Goal: Task Accomplishment & Management: Complete application form

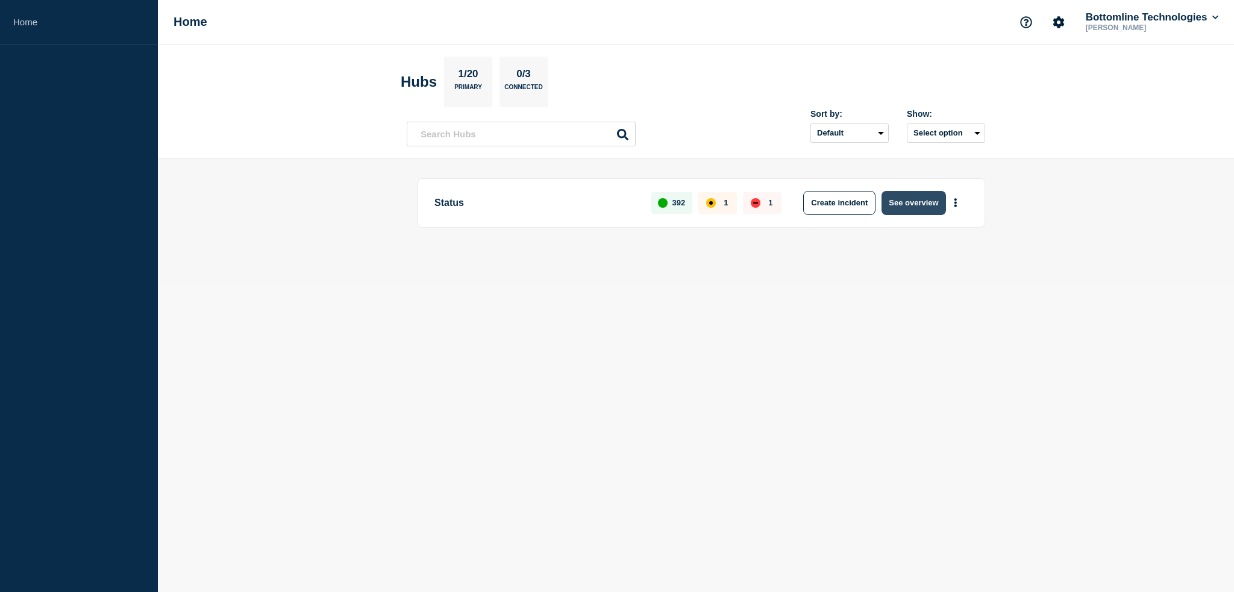
click at [911, 209] on button "See overview" at bounding box center [914, 203] width 64 height 24
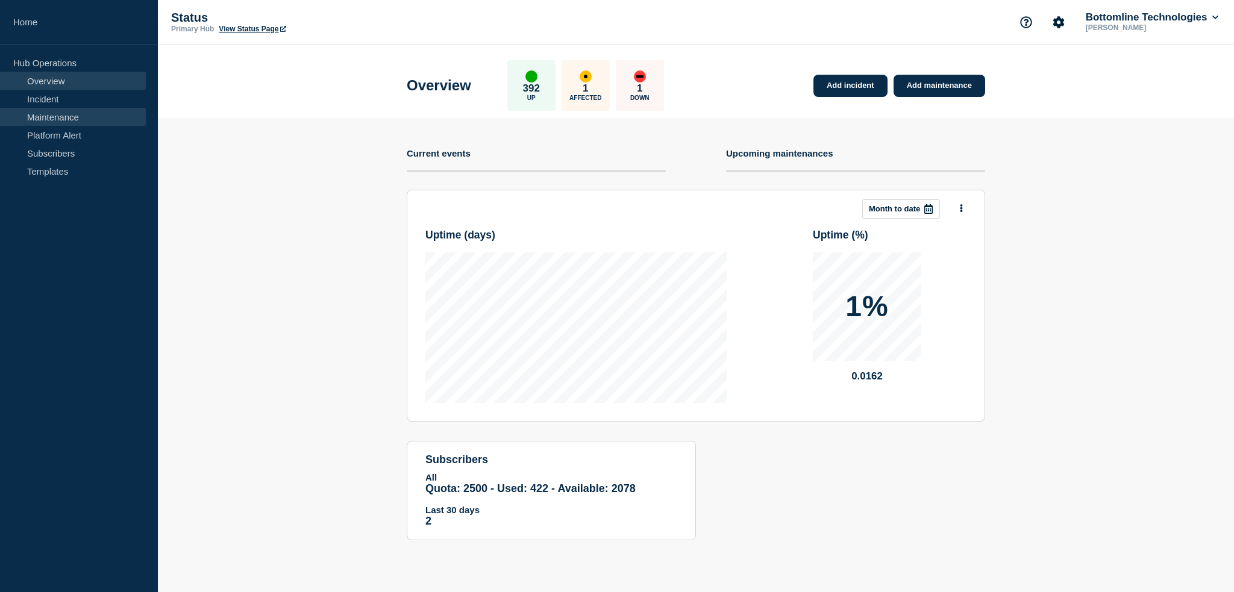
click at [60, 113] on link "Maintenance" at bounding box center [73, 117] width 146 height 18
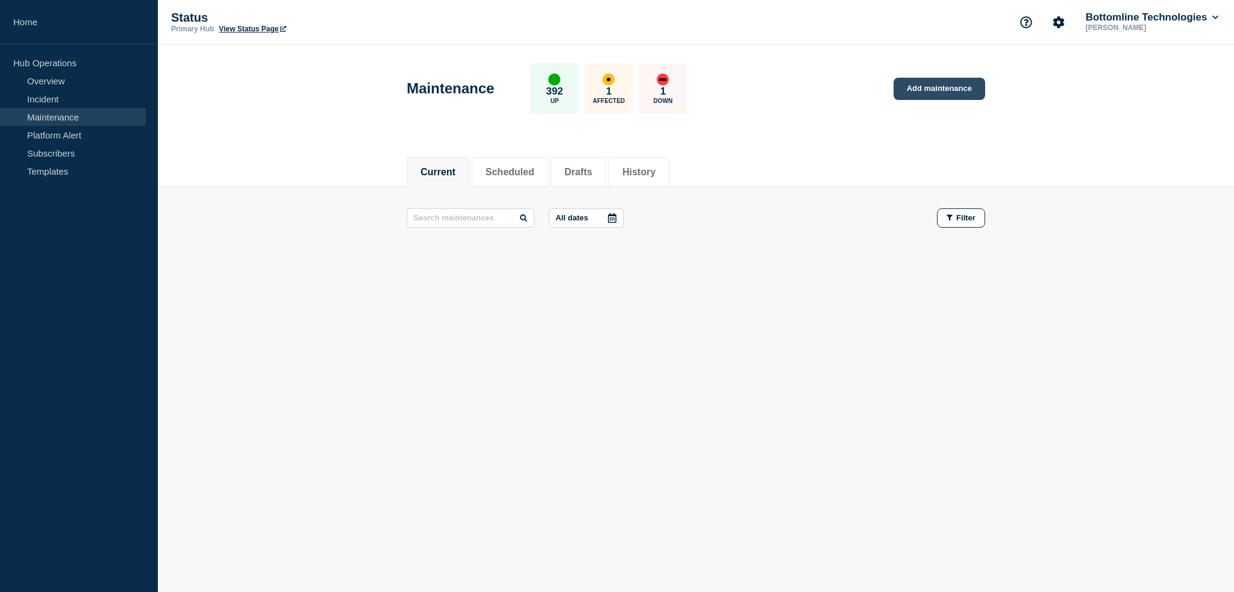
click at [935, 93] on link "Add maintenance" at bounding box center [940, 89] width 92 height 22
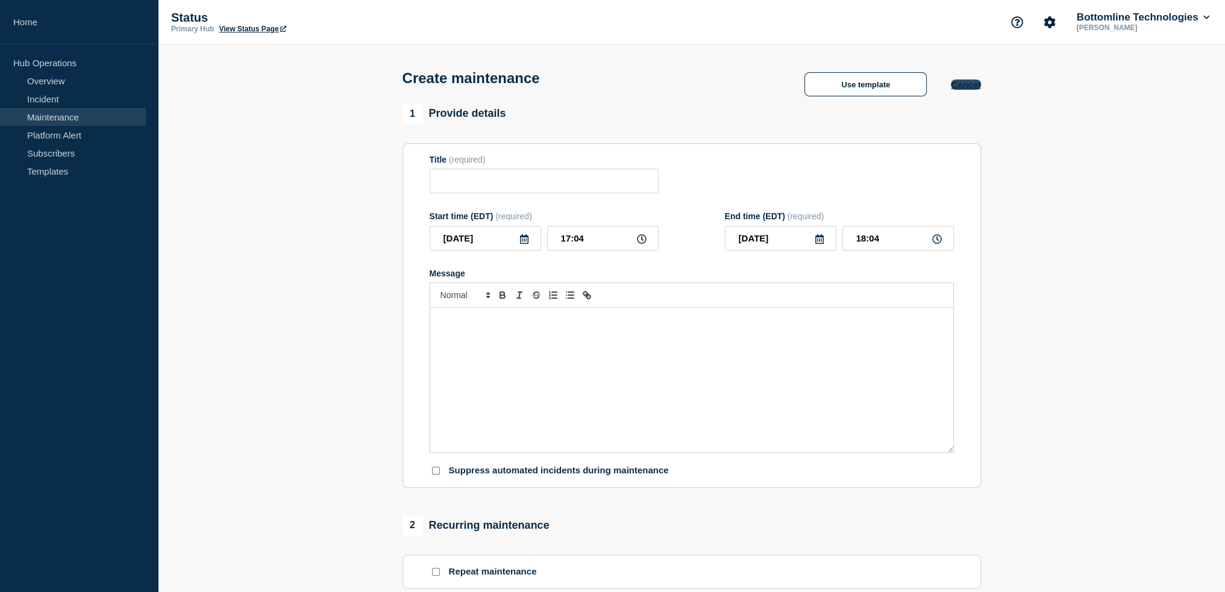
click at [966, 87] on button "Cancel" at bounding box center [966, 85] width 30 height 10
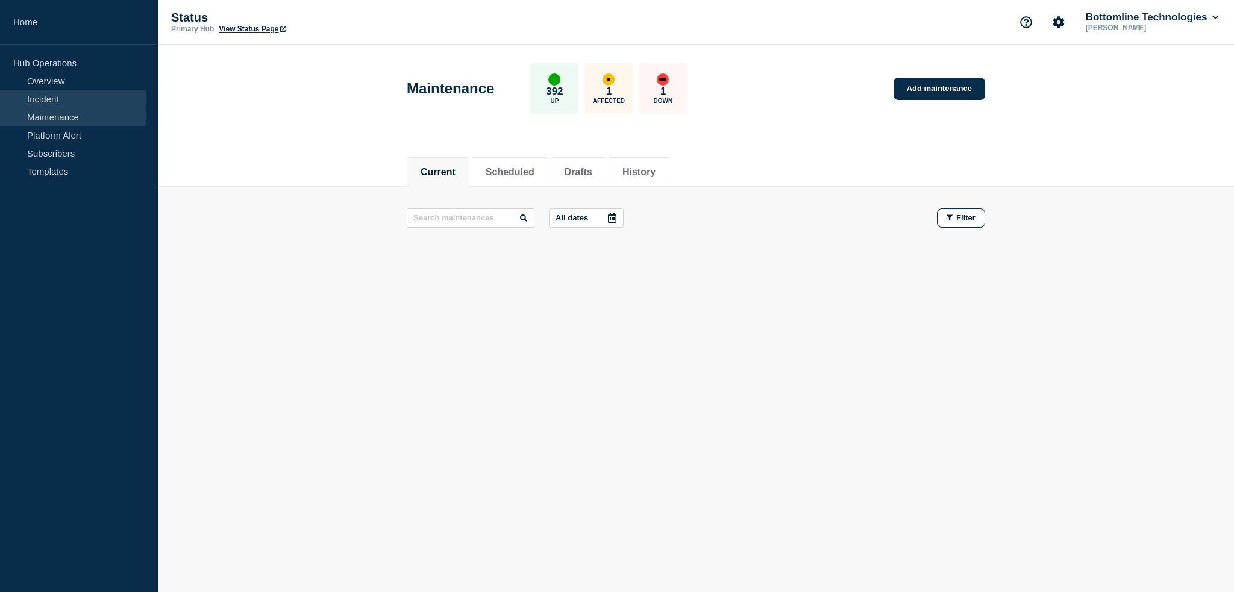
click at [63, 103] on link "Incident" at bounding box center [73, 99] width 146 height 18
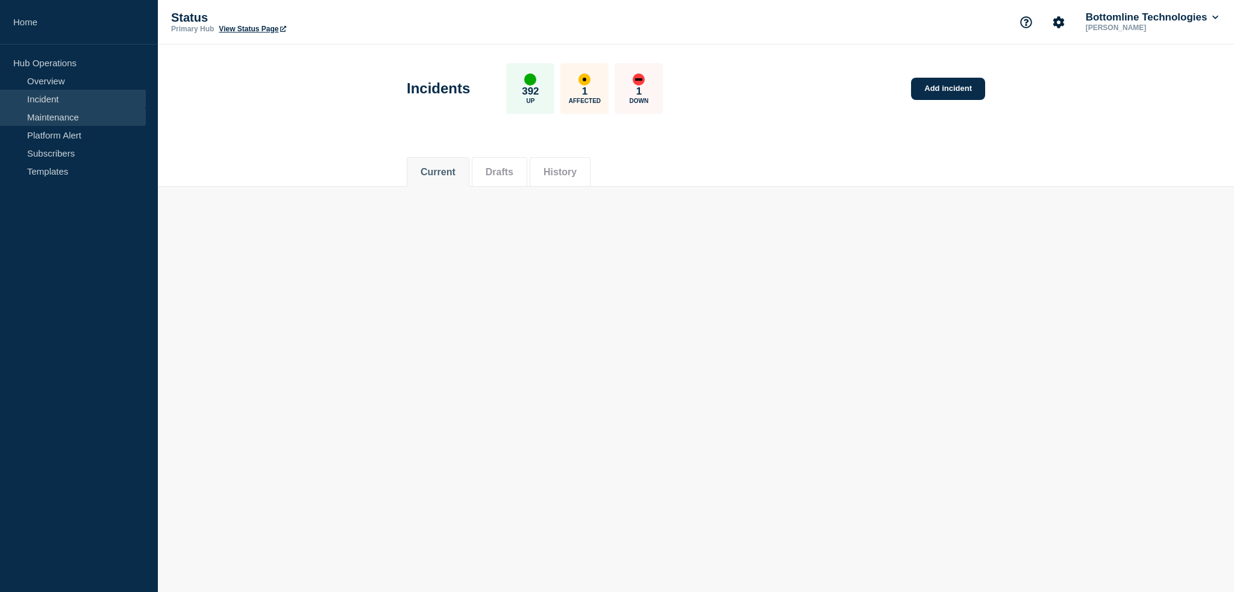
click at [60, 113] on link "Maintenance" at bounding box center [73, 117] width 146 height 18
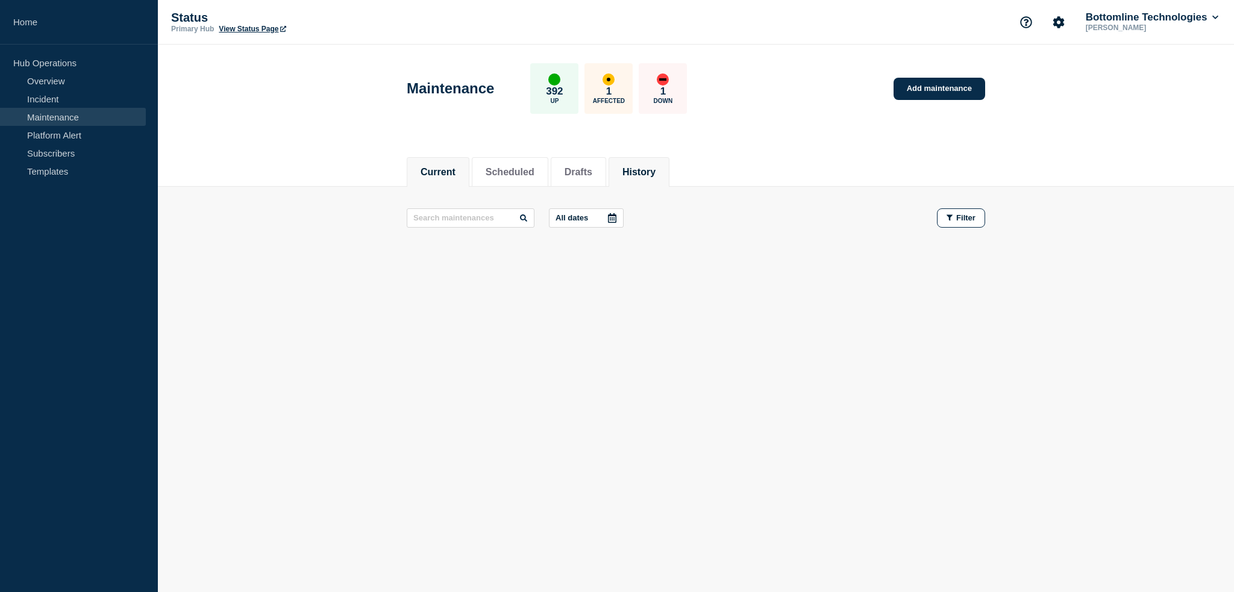
click at [658, 180] on li "History" at bounding box center [639, 172] width 61 height 30
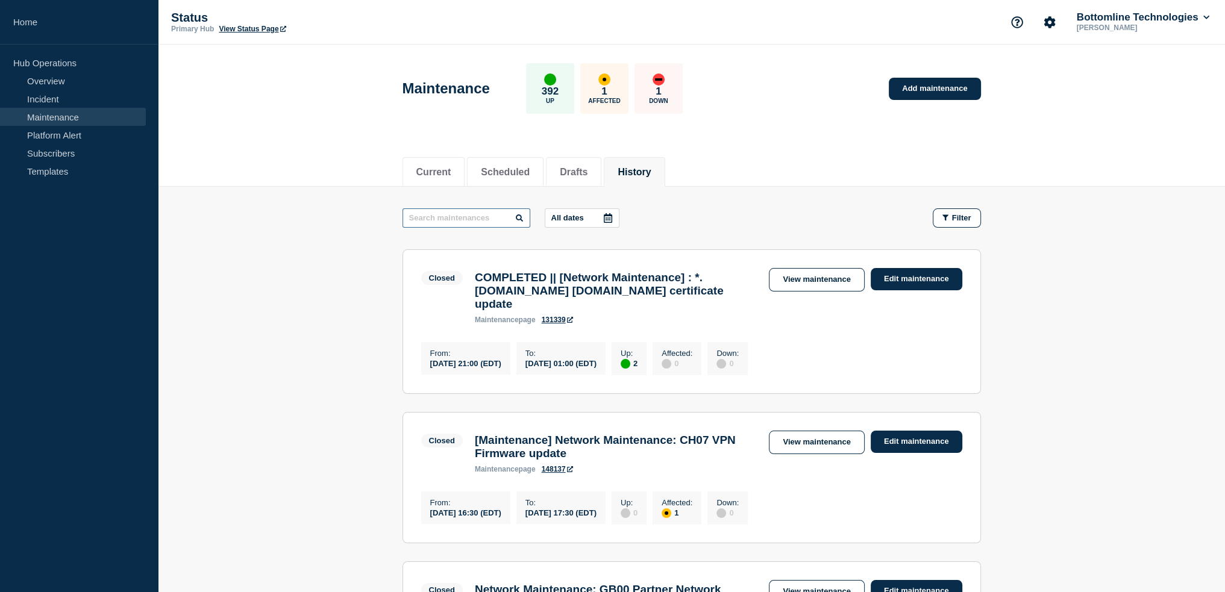
click at [430, 219] on input "text" at bounding box center [467, 218] width 128 height 19
click at [437, 214] on input "networ" at bounding box center [467, 218] width 128 height 19
type input "network"
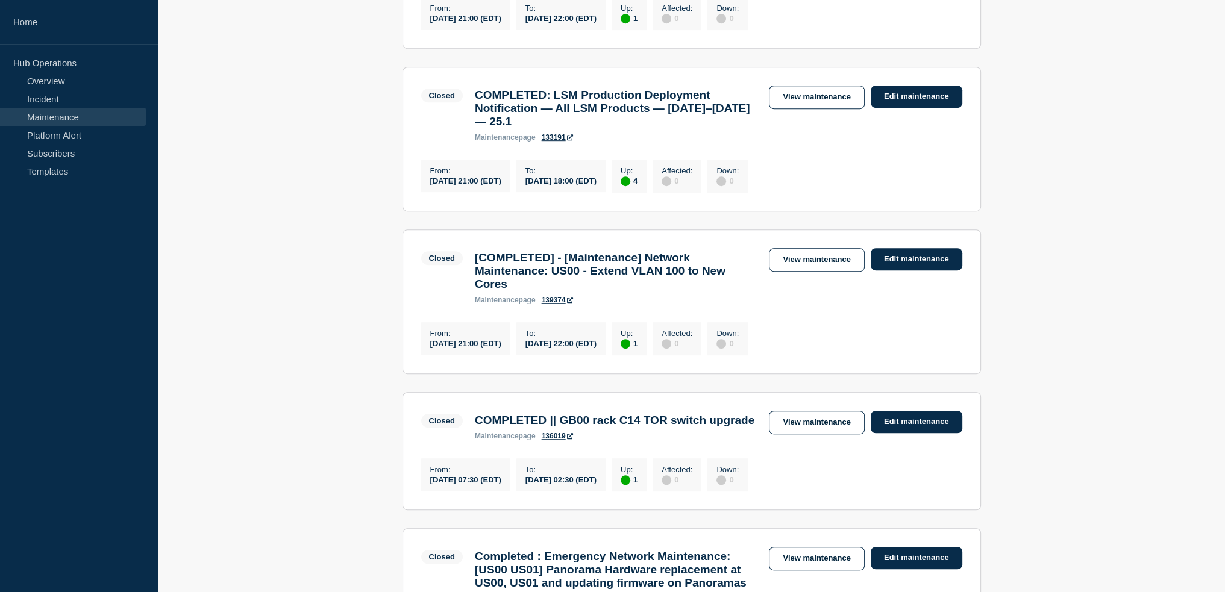
scroll to position [964, 0]
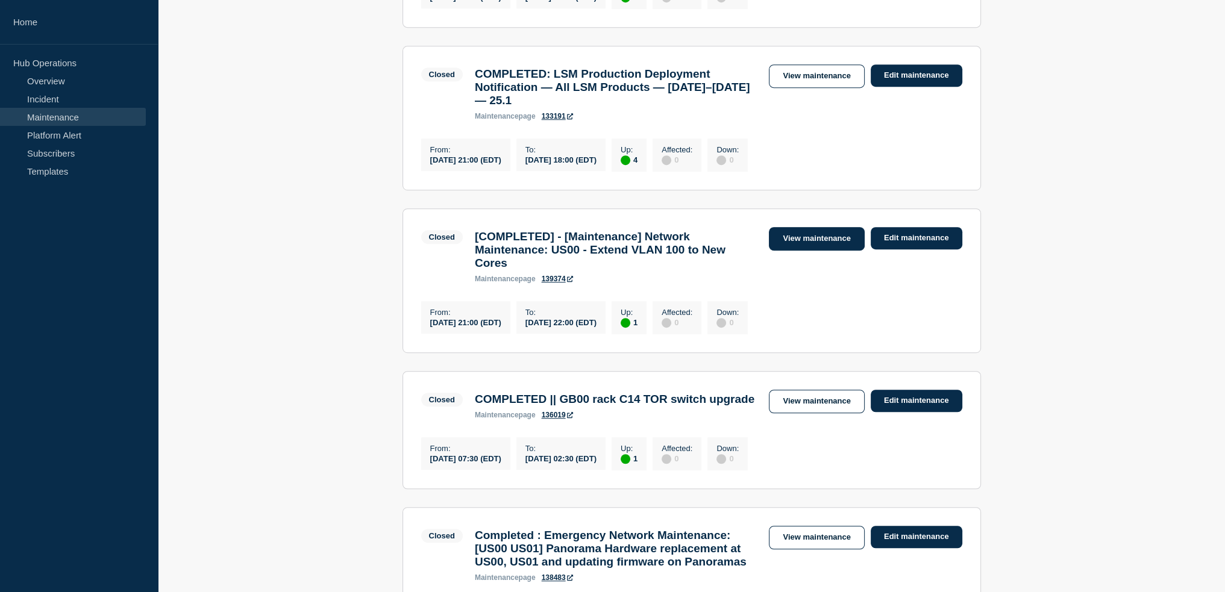
click at [819, 251] on link "View maintenance" at bounding box center [816, 239] width 95 height 24
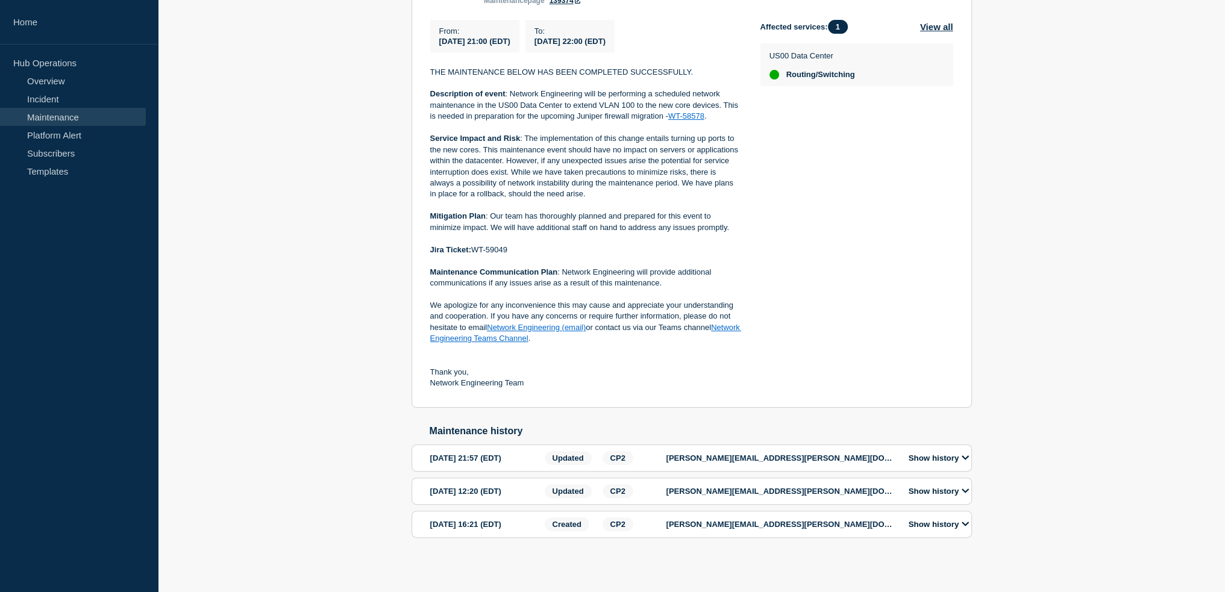
scroll to position [308, 0]
click at [965, 524] on icon at bounding box center [965, 522] width 7 height 8
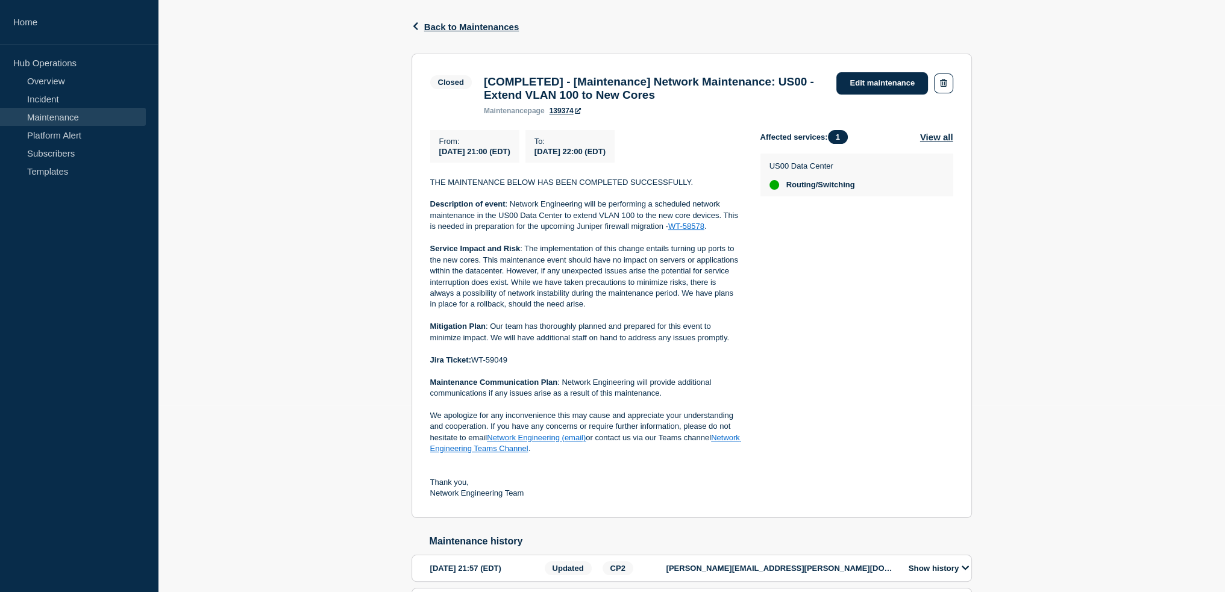
scroll to position [184, 0]
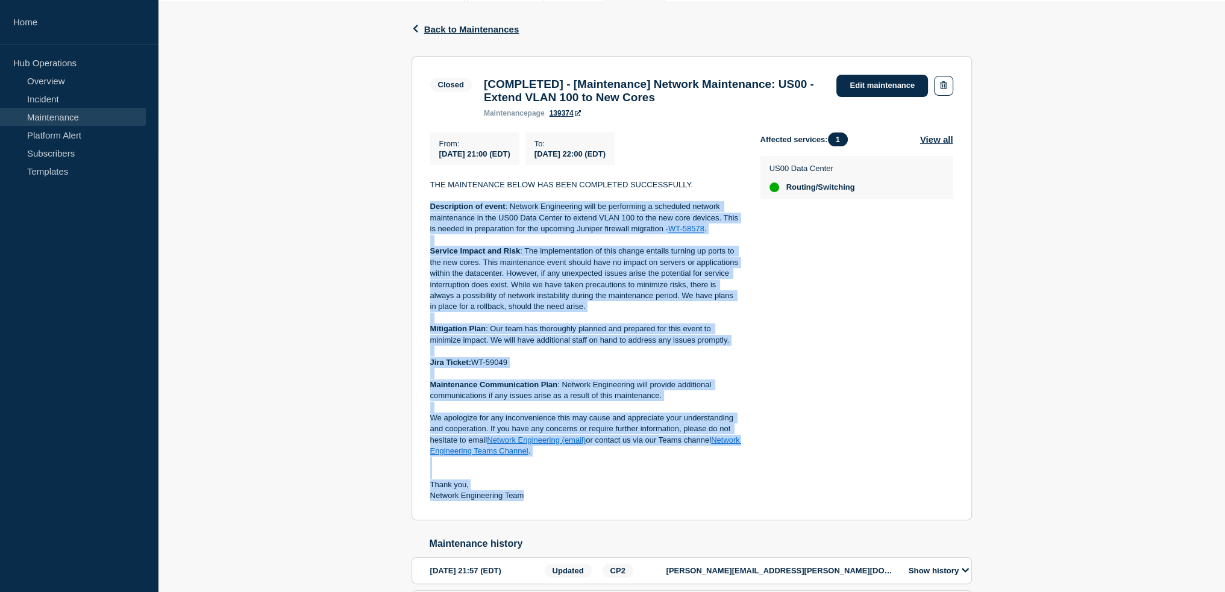
drag, startPoint x: 428, startPoint y: 212, endPoint x: 738, endPoint y: 500, distance: 422.6
click at [738, 500] on section "Closed [COMPLETED] - [Maintenance] Network Maintenance: US00 - Extend VLAN 100 …" at bounding box center [692, 288] width 561 height 465
copy div "Loremipsumd si ametc : Adipisc Elitseddoei temp in utlaboreet d magnaaliq enima…"
click at [43, 119] on link "Maintenance" at bounding box center [73, 117] width 146 height 18
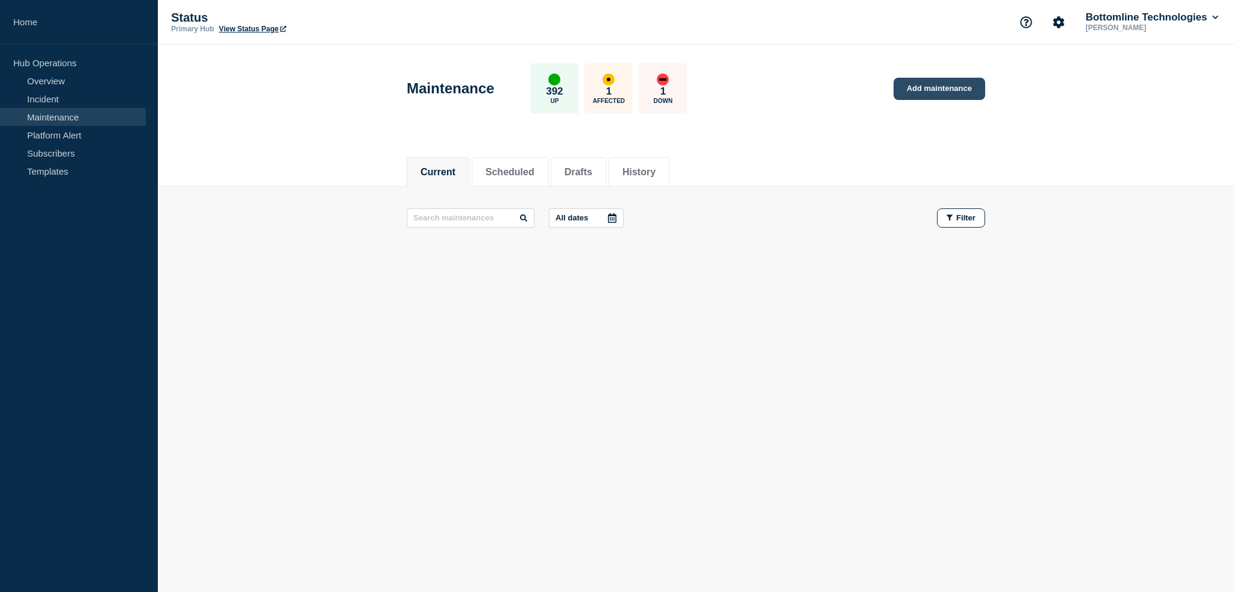
click at [935, 92] on link "Add maintenance" at bounding box center [940, 89] width 92 height 22
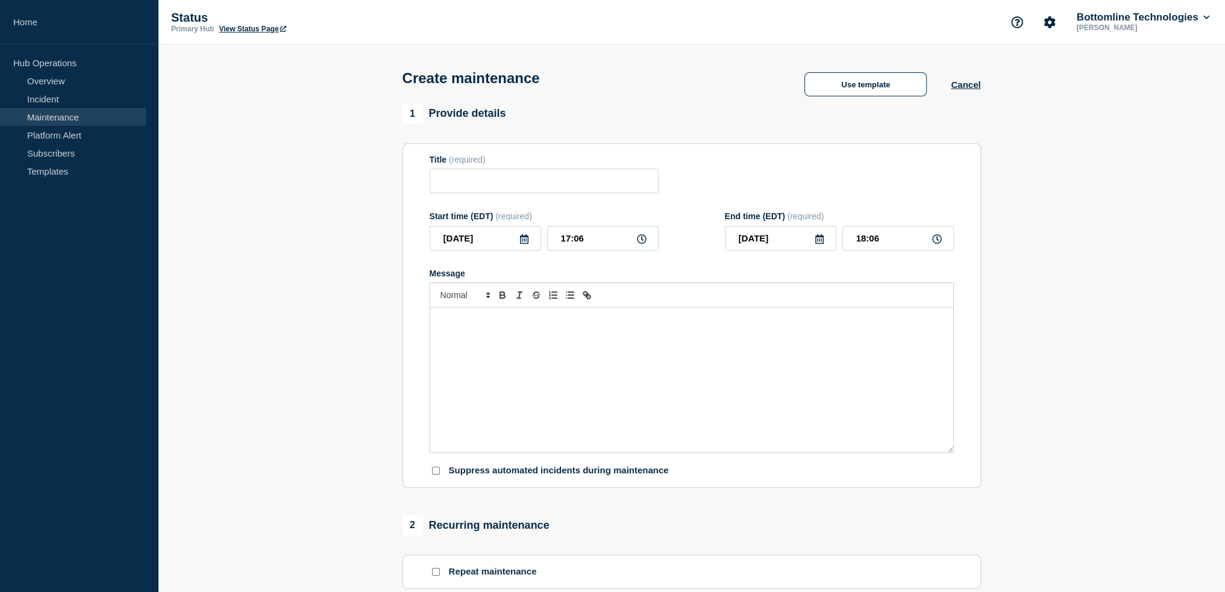
click at [571, 347] on div "Message" at bounding box center [691, 380] width 523 height 145
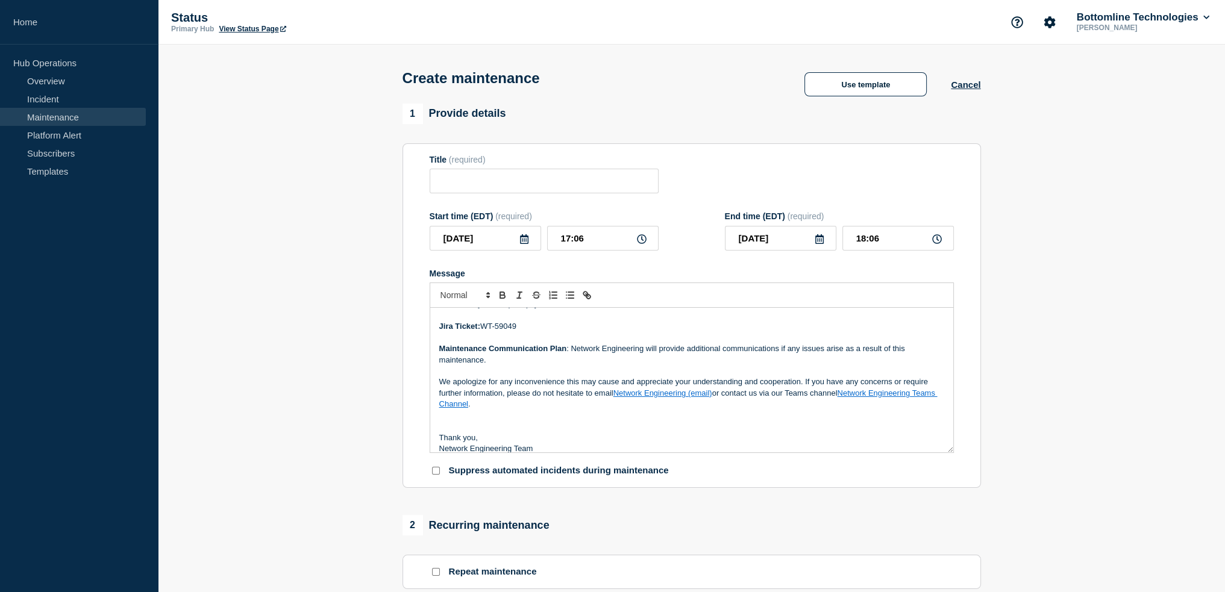
drag, startPoint x: 858, startPoint y: 7, endPoint x: 70, endPoint y: 118, distance: 796.1
click at [553, 183] on input "Title" at bounding box center [544, 181] width 229 height 25
paste input "[Maintenance] Network Maintenance: US00 - Extend VLAN 100 to New Cores"
drag, startPoint x: 462, startPoint y: 186, endPoint x: 369, endPoint y: 175, distance: 93.5
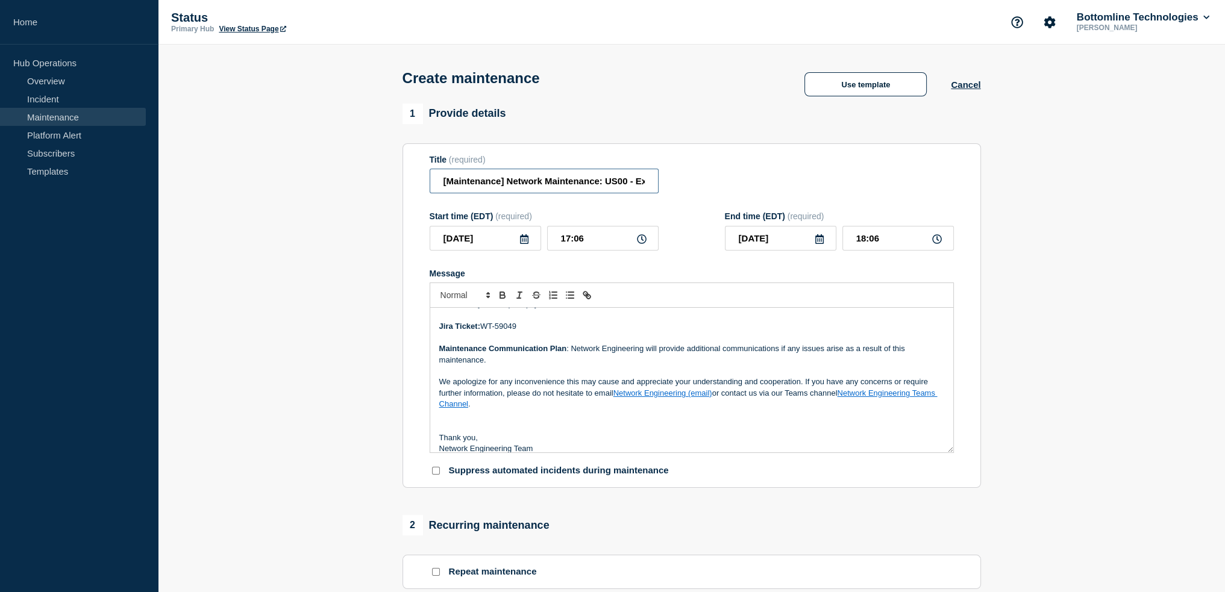
click at [369, 175] on section "1 Provide details Title (required) [Maintenance] Network Maintenance: US00 - Ex…" at bounding box center [691, 522] width 1067 height 837
click at [603, 187] on input "[Maintenance] Network Maintenance: US00 - Extend VLAN 100 to New Cores" at bounding box center [544, 181] width 229 height 25
drag, startPoint x: 606, startPoint y: 181, endPoint x: 646, endPoint y: 184, distance: 39.9
click at [646, 184] on input "[Maintenance] Network Maintenance: US00 - Extend VLAN 100 to New Cores" at bounding box center [544, 181] width 229 height 25
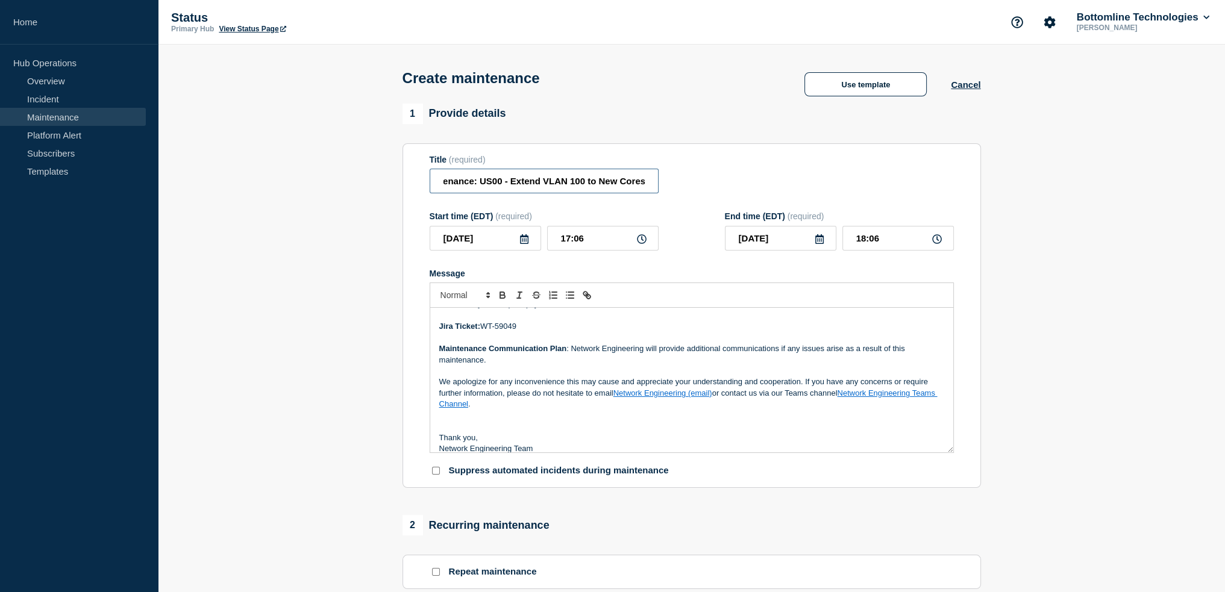
click at [518, 186] on input "[Maintenance] Network Maintenance: US00 - Extend VLAN 100 to New Cores" at bounding box center [544, 181] width 229 height 25
click at [475, 184] on input "[Maintenance] Network Maintenance: US00 - Extend VLAN 100 to New Cores" at bounding box center [544, 181] width 229 height 25
click at [479, 181] on input "[Maintenance] Network Maintenance: US00 - Extend VLAN 100 to New Cores" at bounding box center [544, 181] width 229 height 25
drag, startPoint x: 502, startPoint y: 184, endPoint x: 480, endPoint y: 182, distance: 22.4
click at [480, 182] on input "[Maintenance] Network Maintenance: US00 - Extend VLAN 100 to New Cores" at bounding box center [544, 181] width 229 height 25
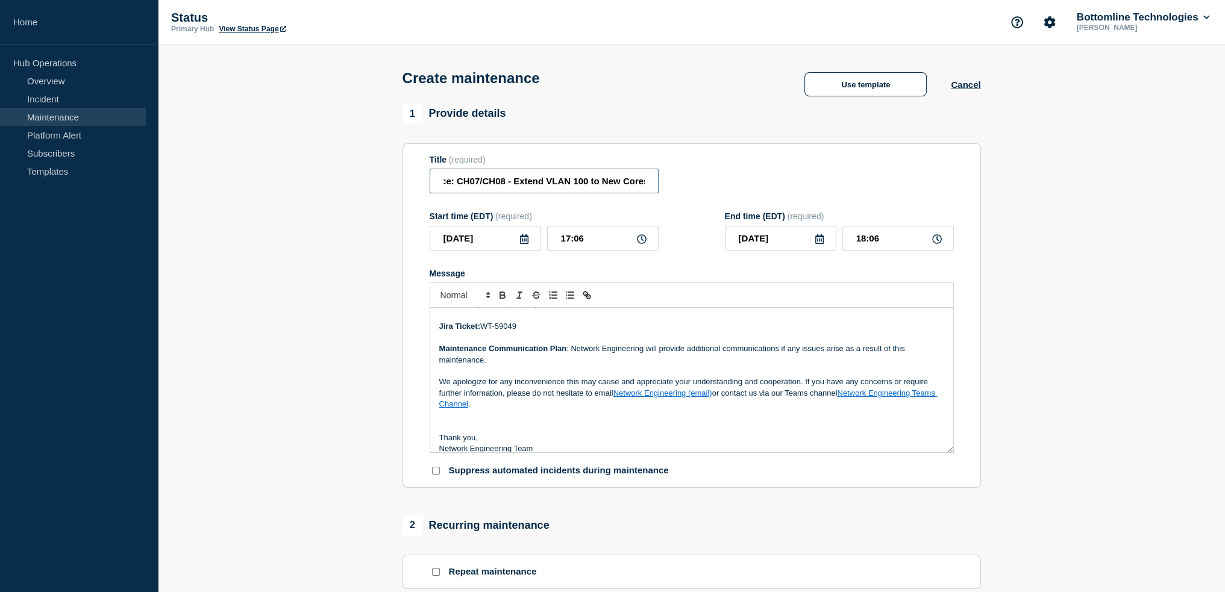
scroll to position [0, 152]
drag, startPoint x: 552, startPoint y: 183, endPoint x: 646, endPoint y: 196, distance: 95.0
click at [646, 193] on input "[Maintenance] Network Maintenance: CH07/CH08 - Extend VLAN 100 to New Cores" at bounding box center [544, 181] width 229 height 25
type input "[Maintenance] Network Maintenance: CH07/CH08 - Migrate VM Firewalls to Physical…"
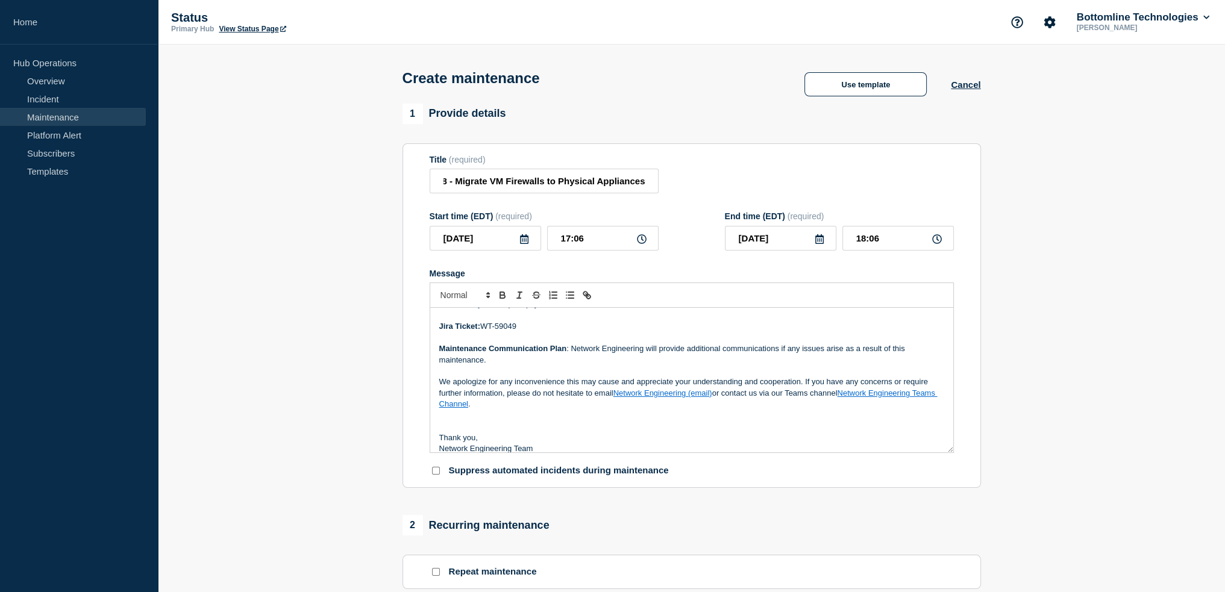
scroll to position [0, 0]
click at [520, 244] on icon at bounding box center [524, 239] width 8 height 10
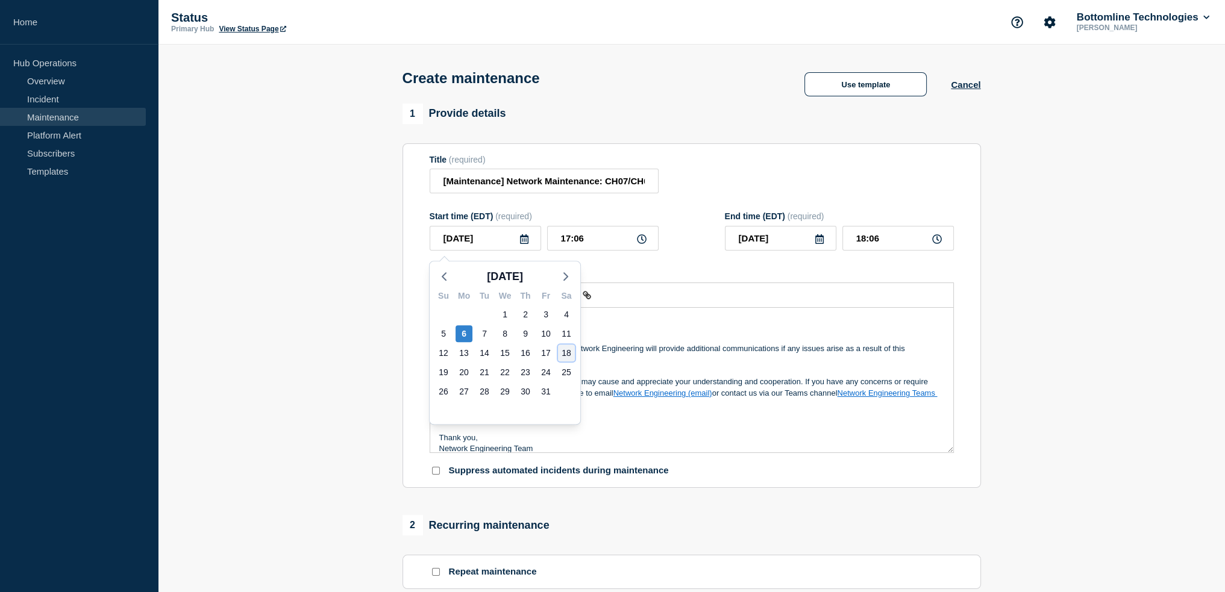
click at [567, 355] on div "18" at bounding box center [566, 353] width 17 height 17
type input "[DATE]"
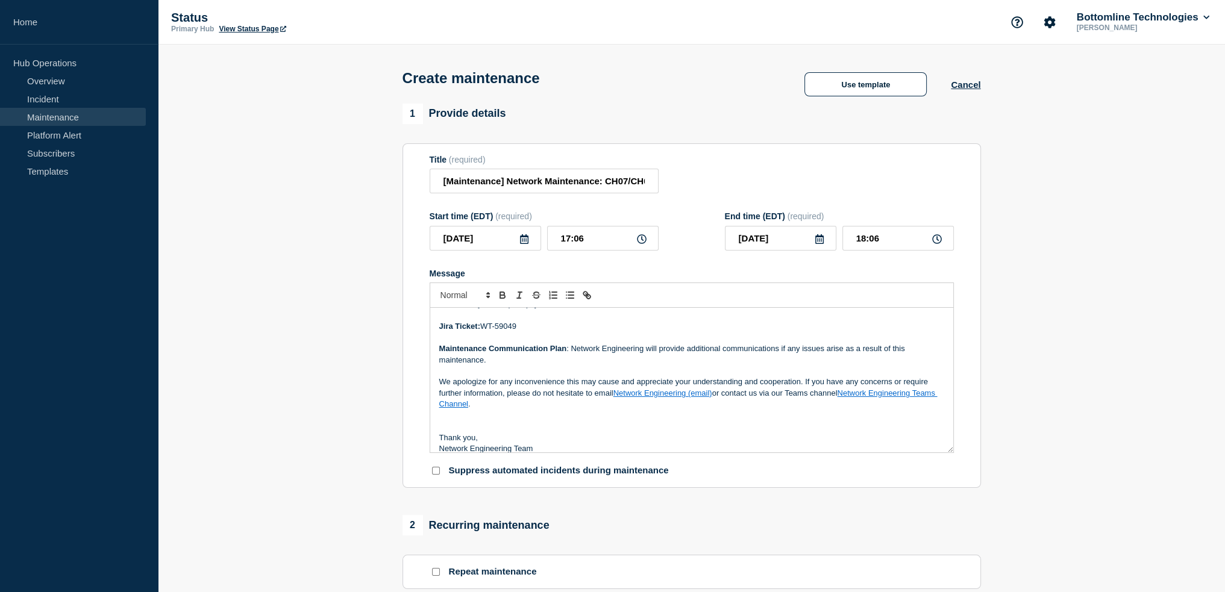
click at [643, 241] on icon at bounding box center [642, 239] width 10 height 10
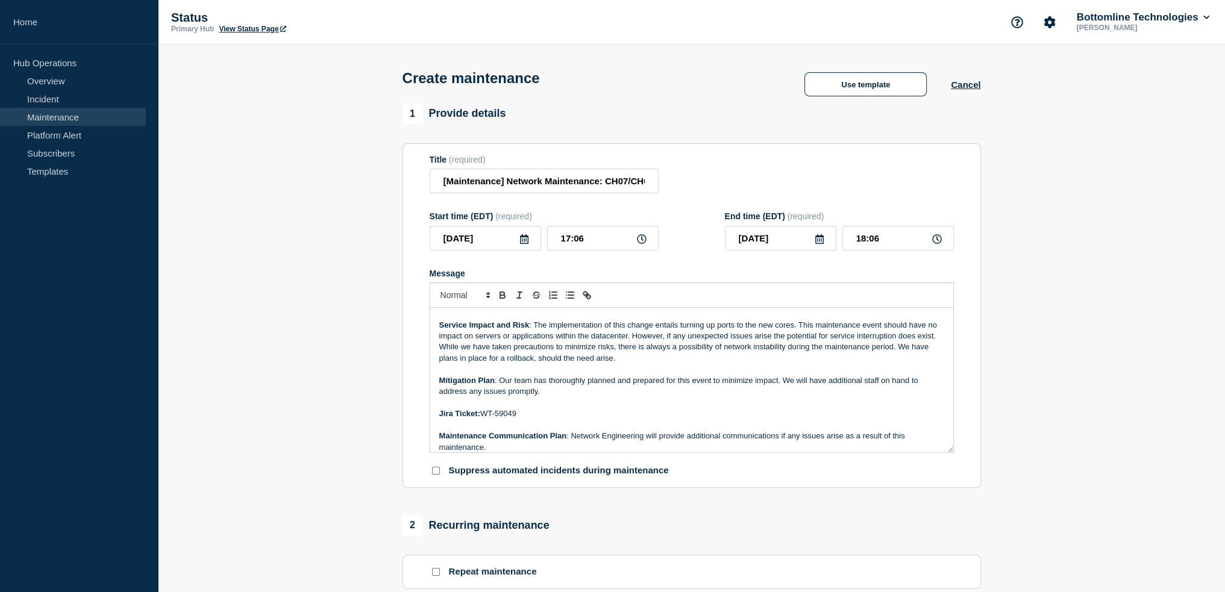
scroll to position [32, 0]
drag, startPoint x: 524, startPoint y: 445, endPoint x: 484, endPoint y: 414, distance: 51.1
click at [484, 414] on p "Jira Ticket: WT-59049" at bounding box center [691, 411] width 505 height 11
copy p "WT-59049"
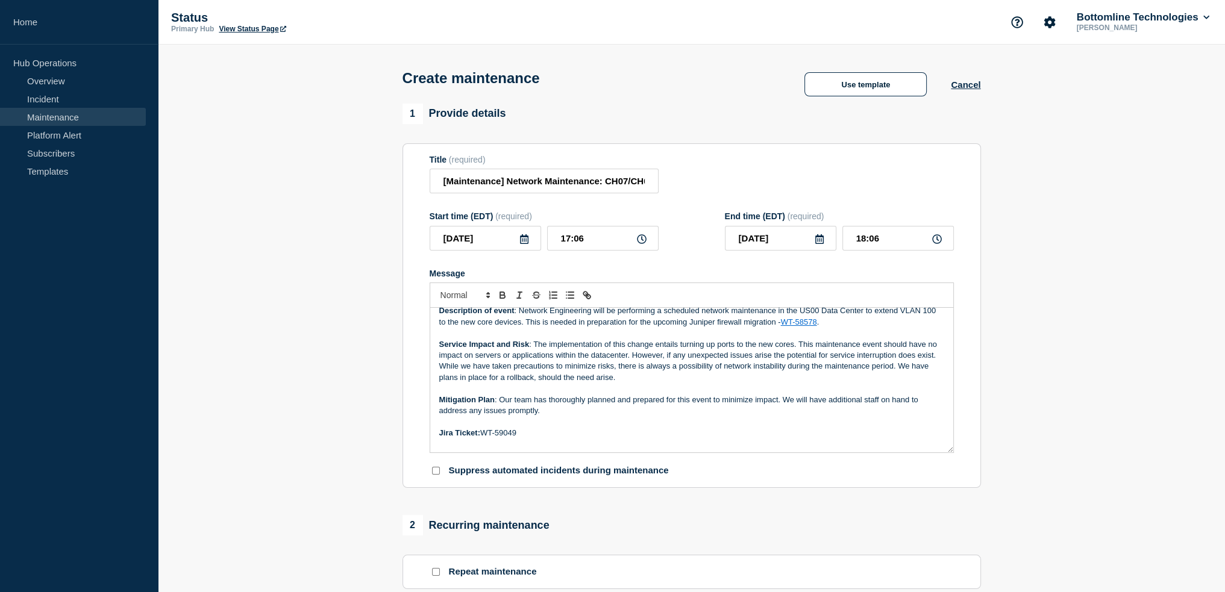
scroll to position [0, 0]
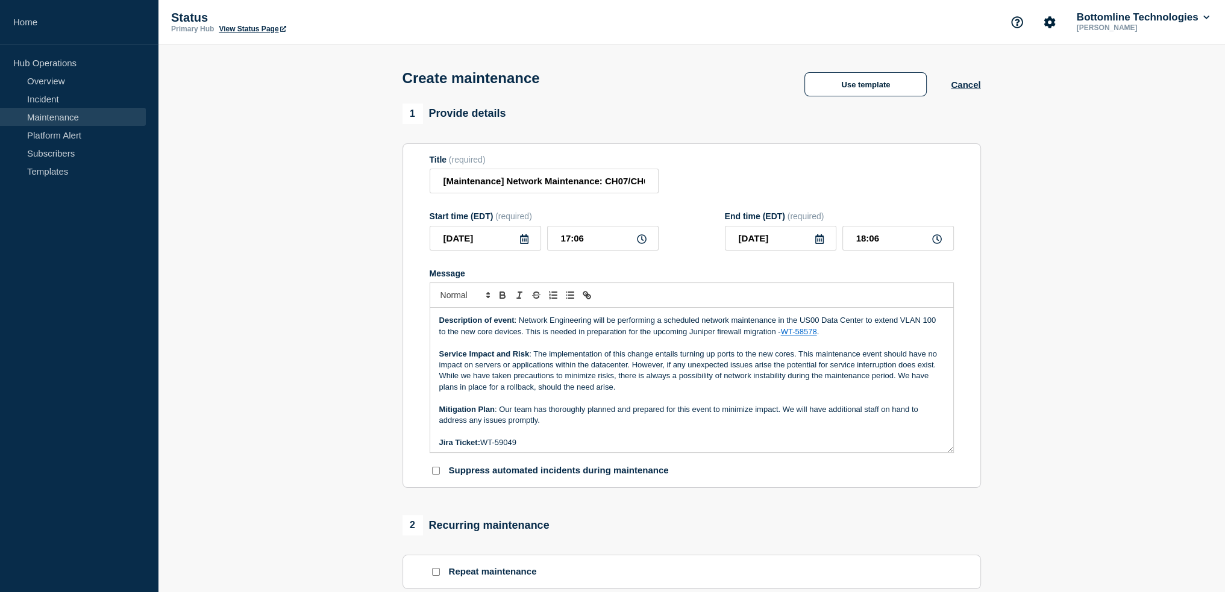
click at [805, 324] on p "Description of event : Network Engineering will be performing a scheduled netwo…" at bounding box center [691, 326] width 505 height 22
click at [902, 328] on p "Description of event : Network Engineering will be performing a scheduled netwo…" at bounding box center [691, 326] width 505 height 22
click at [900, 322] on p "Description of event : Network Engineering will be performing a scheduled netwo…" at bounding box center [691, 326] width 505 height 22
drag, startPoint x: 438, startPoint y: 337, endPoint x: 583, endPoint y: 333, distance: 145.3
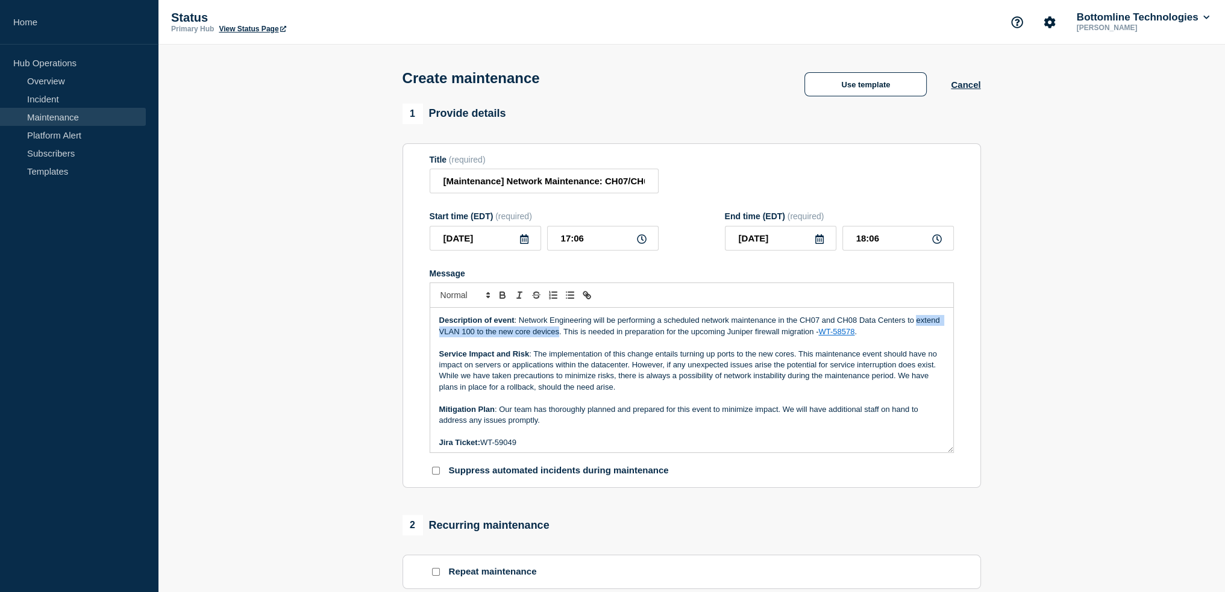
click at [583, 333] on div "Description of event : Network Engineering will be performing a scheduled netwo…" at bounding box center [691, 380] width 523 height 145
drag, startPoint x: 622, startPoint y: 185, endPoint x: 695, endPoint y: 183, distance: 73.0
click at [695, 183] on div "Title (required) [Maintenance] Network Maintenance: CH07/CH08 - Migrate VM Fire…" at bounding box center [692, 174] width 524 height 39
click at [466, 183] on input "[Maintenance] Network Maintenance: CH07/CH08 - Migrate VM Firewalls to Physical…" at bounding box center [544, 181] width 229 height 25
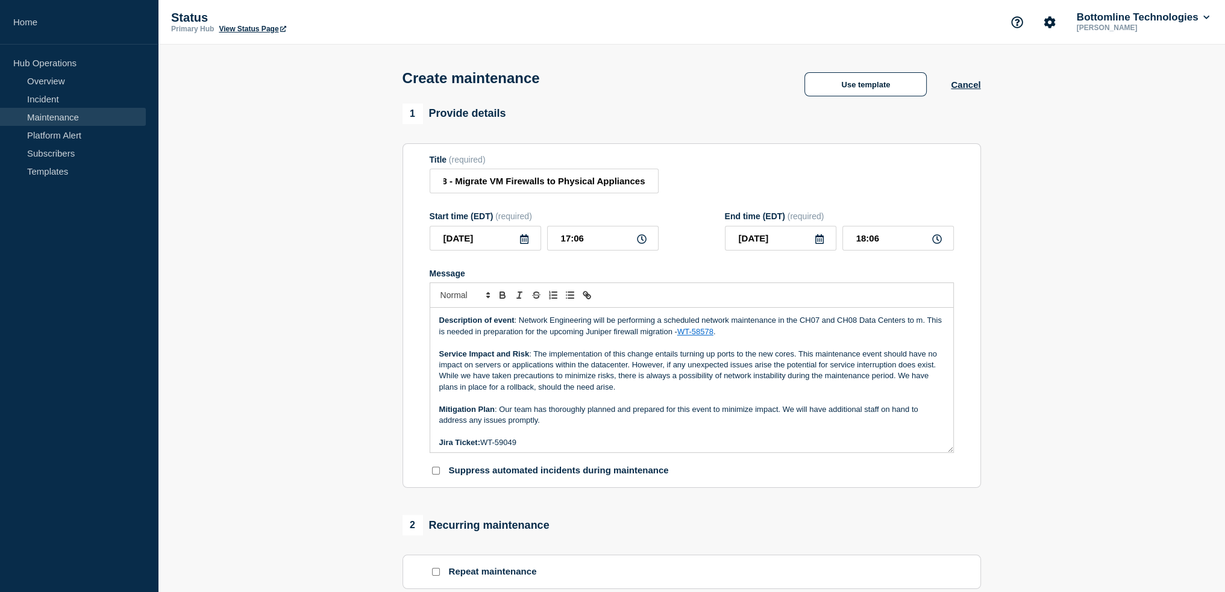
click at [925, 323] on p "Description of event : Network Engineering will be performing a scheduled netwo…" at bounding box center [691, 326] width 505 height 22
click at [920, 325] on p "Description of event : Network Engineering will be performing a scheduled netwo…" at bounding box center [691, 326] width 505 height 22
drag, startPoint x: 634, startPoint y: 338, endPoint x: 944, endPoint y: 336, distance: 310.4
click at [944, 336] on div "Description of event : Network Engineering will be performing a scheduled netwo…" at bounding box center [691, 380] width 523 height 145
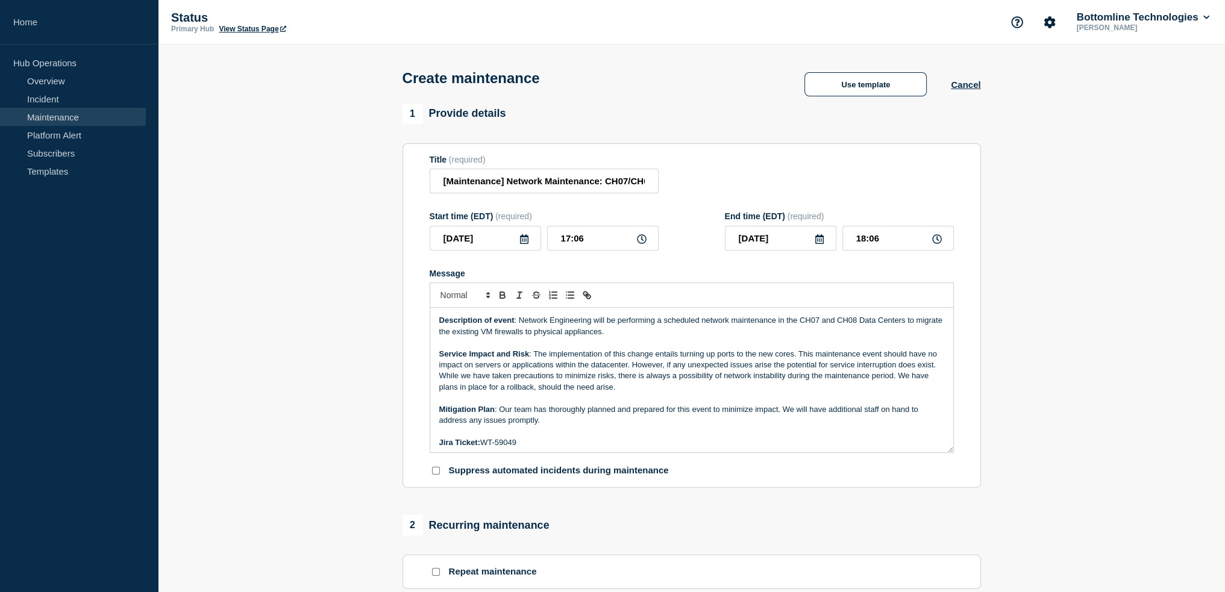
click at [647, 336] on p "Description of event : Network Engineering will be performing a scheduled netwo…" at bounding box center [691, 326] width 505 height 22
drag, startPoint x: 533, startPoint y: 361, endPoint x: 795, endPoint y: 363, distance: 262.2
click at [795, 363] on p "Service Impact and Risk : The implementation of this change entails turning up …" at bounding box center [691, 371] width 505 height 45
click at [629, 359] on p "Service Impact and Risk : This migration will be from one Palo Alto firewall to…" at bounding box center [691, 371] width 505 height 45
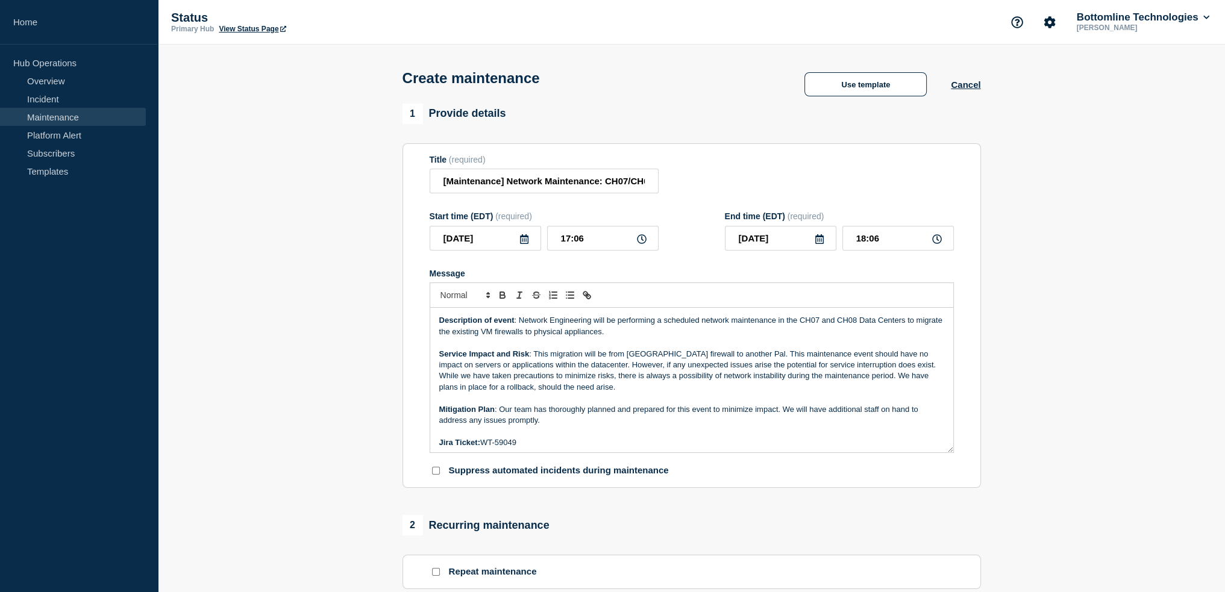
click at [658, 359] on p "Service Impact and Risk : This migration will be from [GEOGRAPHIC_DATA] firewal…" at bounding box center [691, 371] width 505 height 45
click at [696, 359] on p "Service Impact and Risk : This migration will be from [GEOGRAPHIC_DATA] VM fire…" at bounding box center [691, 371] width 505 height 45
click at [698, 360] on p "Service Impact and Risk : This migration will be from [GEOGRAPHIC_DATA] VM fire…" at bounding box center [691, 371] width 505 height 45
drag, startPoint x: 751, startPoint y: 360, endPoint x: 718, endPoint y: 360, distance: 33.1
click at [718, 360] on p "Service Impact and Risk : This migration will be from [GEOGRAPHIC_DATA] VM fire…" at bounding box center [691, 371] width 505 height 45
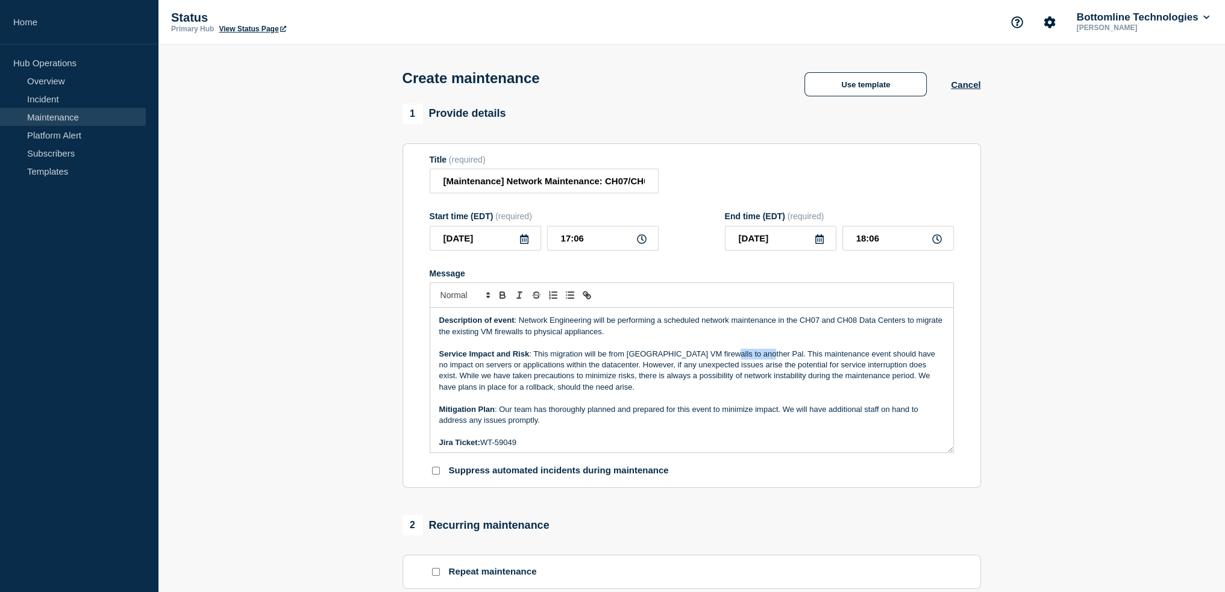
drag, startPoint x: 753, startPoint y: 357, endPoint x: 712, endPoint y: 359, distance: 41.0
click at [712, 359] on p "Service Impact and Risk : This migration will be from [GEOGRAPHIC_DATA] VM fire…" at bounding box center [691, 371] width 505 height 45
drag, startPoint x: 533, startPoint y: 359, endPoint x: 813, endPoint y: 356, distance: 279.7
click at [813, 356] on p "Service Impact and Risk : This migration will be from [GEOGRAPHIC_DATA] VM fire…" at bounding box center [691, 371] width 505 height 45
click at [506, 337] on p "Description of event : Network Engineering will be performing a scheduled netwo…" at bounding box center [691, 326] width 505 height 22
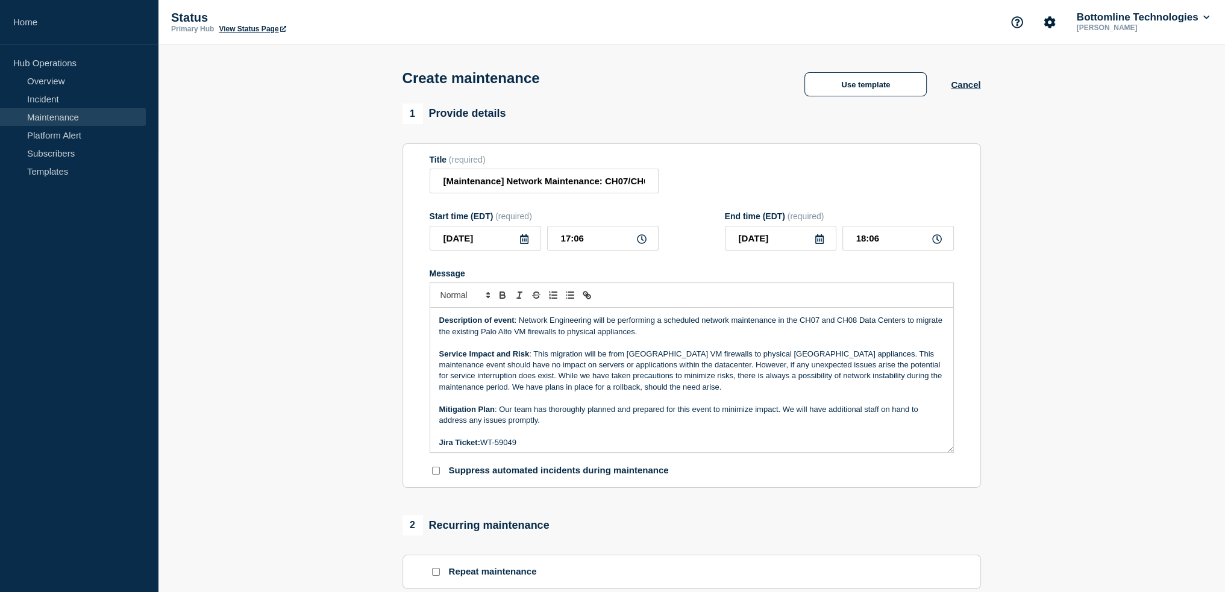
click at [623, 337] on p "Description of event : Network Engineering will be performing a scheduled netwo…" at bounding box center [691, 326] width 505 height 22
drag, startPoint x: 815, startPoint y: 360, endPoint x: 534, endPoint y: 362, distance: 281.5
click at [534, 362] on p "Service Impact and Risk : This migration will be from [GEOGRAPHIC_DATA] VM fire…" at bounding box center [691, 371] width 505 height 45
click at [744, 359] on p "Service Impact and Risk : The firewalls in question provide external connectivi…" at bounding box center [691, 371] width 505 height 45
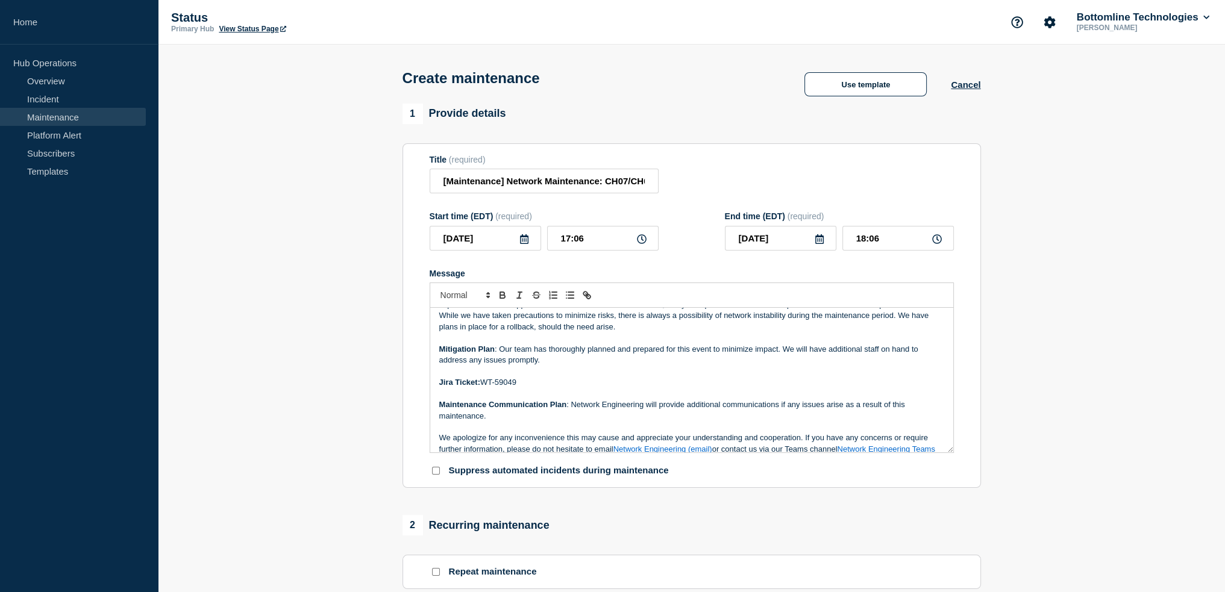
drag, startPoint x: 520, startPoint y: 390, endPoint x: 483, endPoint y: 385, distance: 37.7
click at [483, 385] on p "Jira Ticket: WT-59049" at bounding box center [691, 382] width 505 height 11
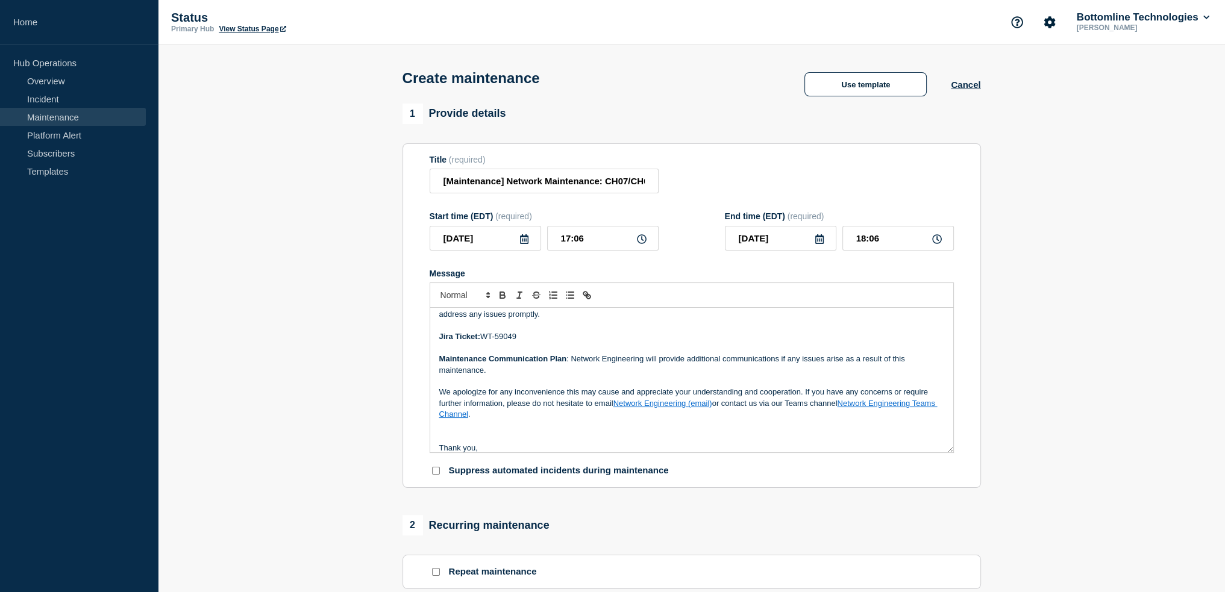
scroll to position [125, 0]
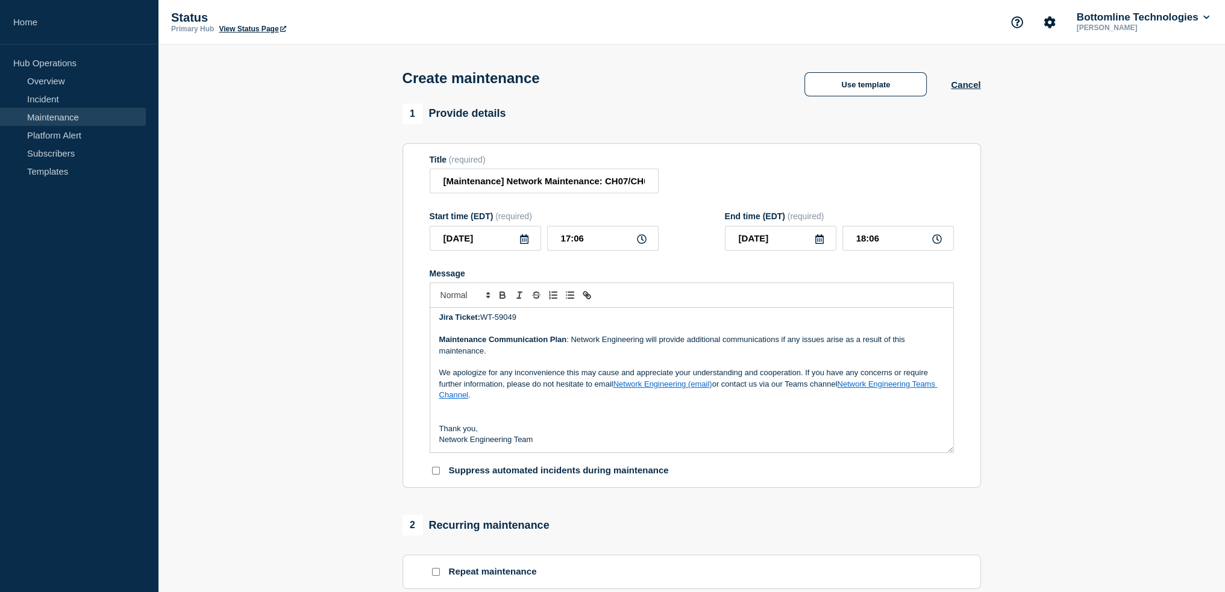
click at [680, 57] on div "Create maintenance Use template Cancel" at bounding box center [692, 74] width 606 height 59
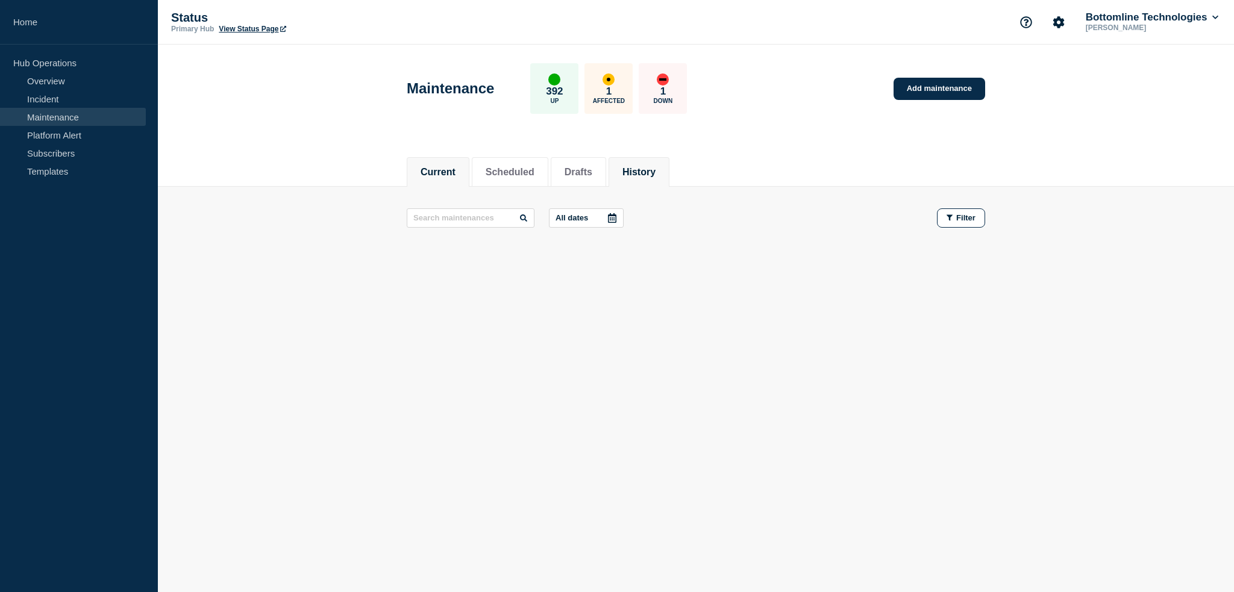
click at [643, 162] on li "History" at bounding box center [639, 172] width 61 height 30
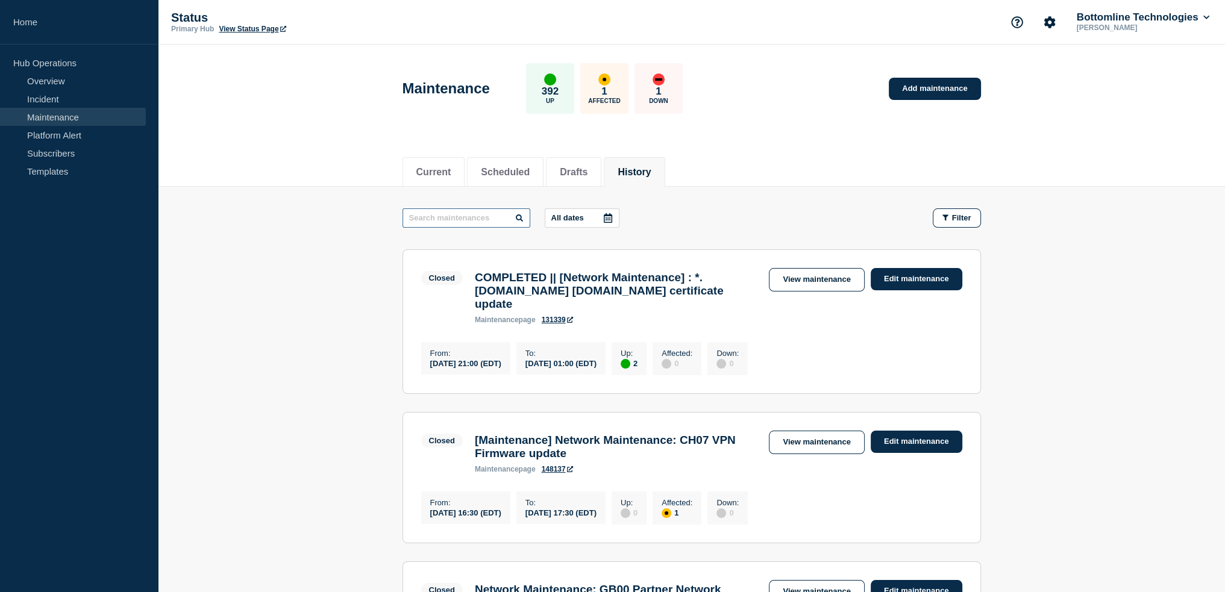
click at [471, 219] on input "text" at bounding box center [467, 218] width 128 height 19
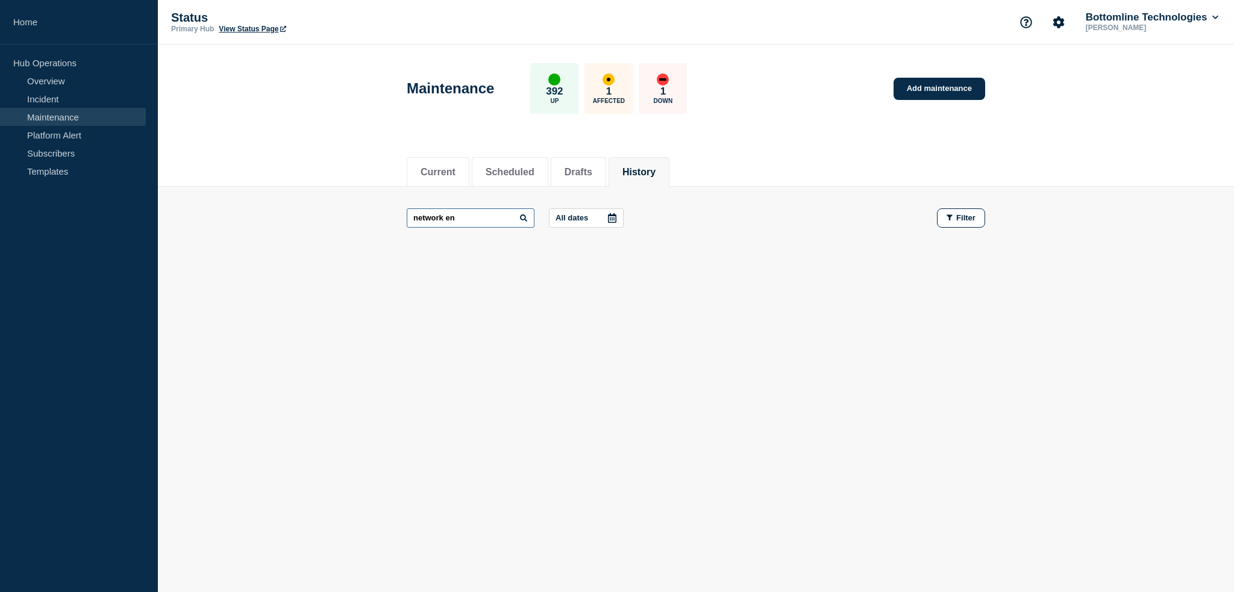
type input "network en"
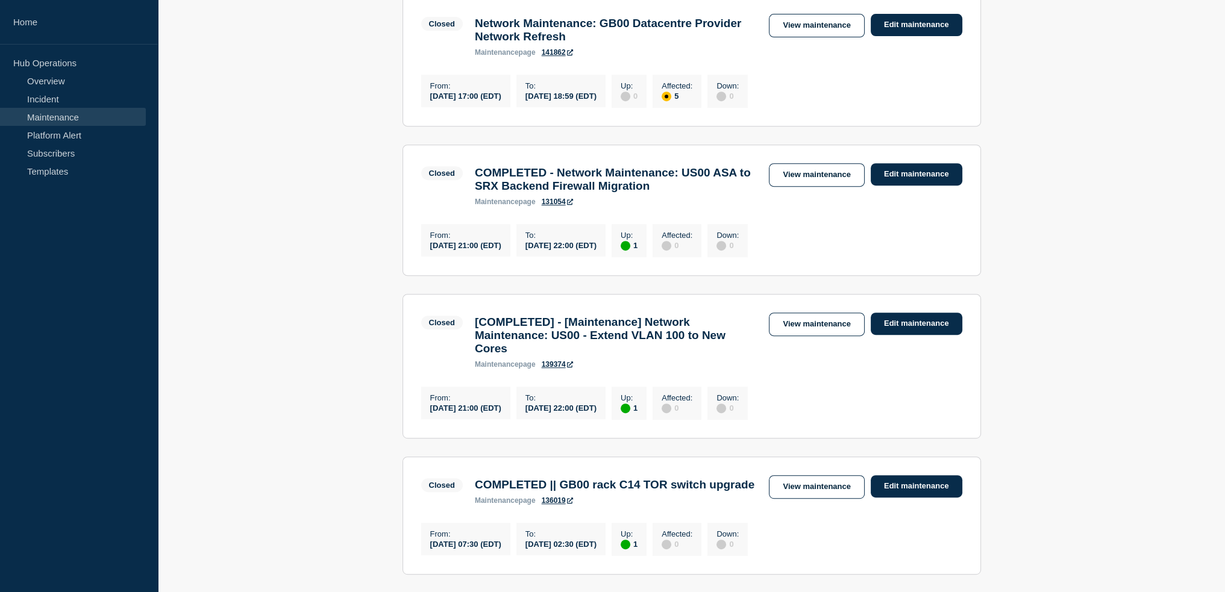
scroll to position [784, 0]
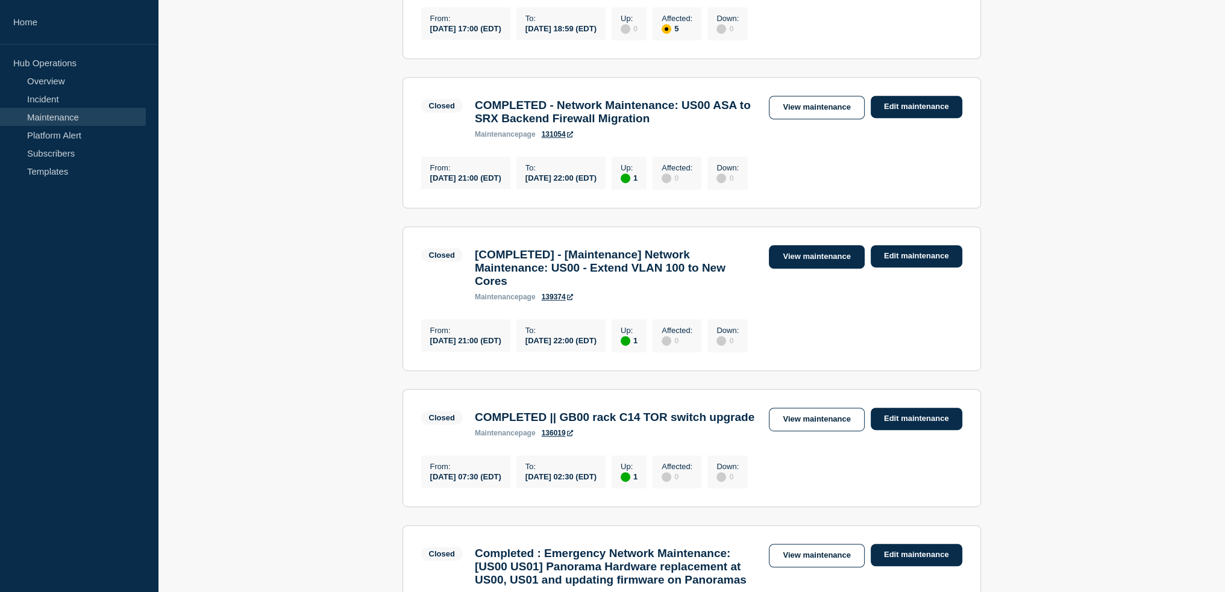
click at [836, 269] on link "View maintenance" at bounding box center [816, 257] width 95 height 24
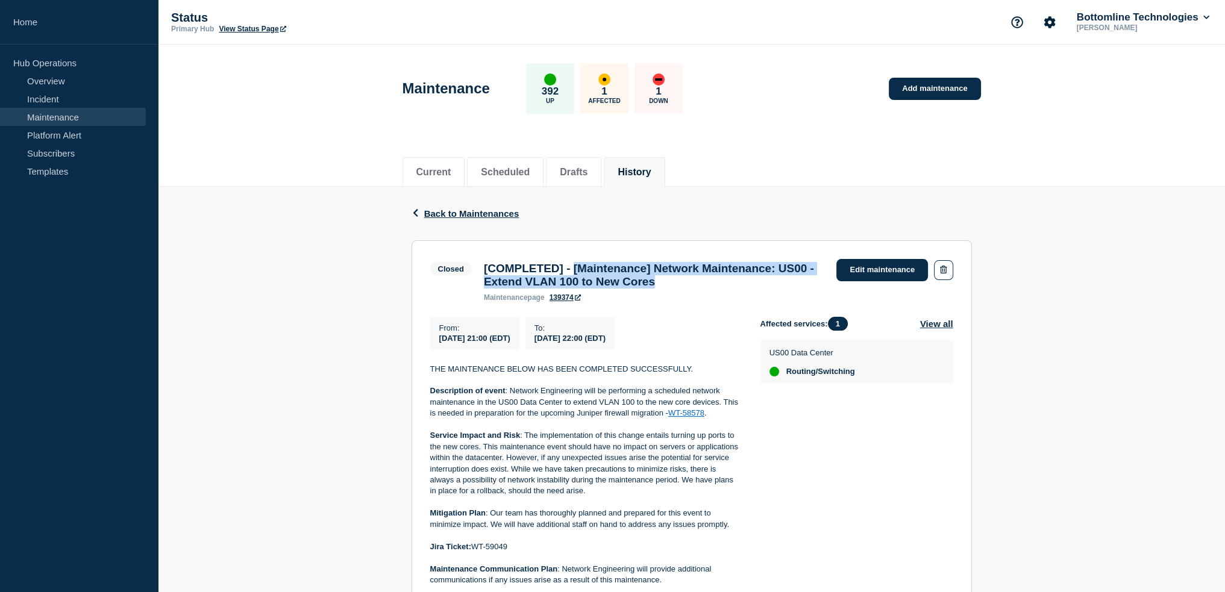
drag, startPoint x: 582, startPoint y: 268, endPoint x: 727, endPoint y: 286, distance: 145.9
click at [727, 286] on h3 "[COMPLETED] - [Maintenance] Network Maintenance: US00 - Extend VLAN 100 to New …" at bounding box center [654, 275] width 341 height 27
copy h3 "[Maintenance] Network Maintenance: US00 - Extend VLAN 100 to New Cores"
